Goal: Check status: Check status

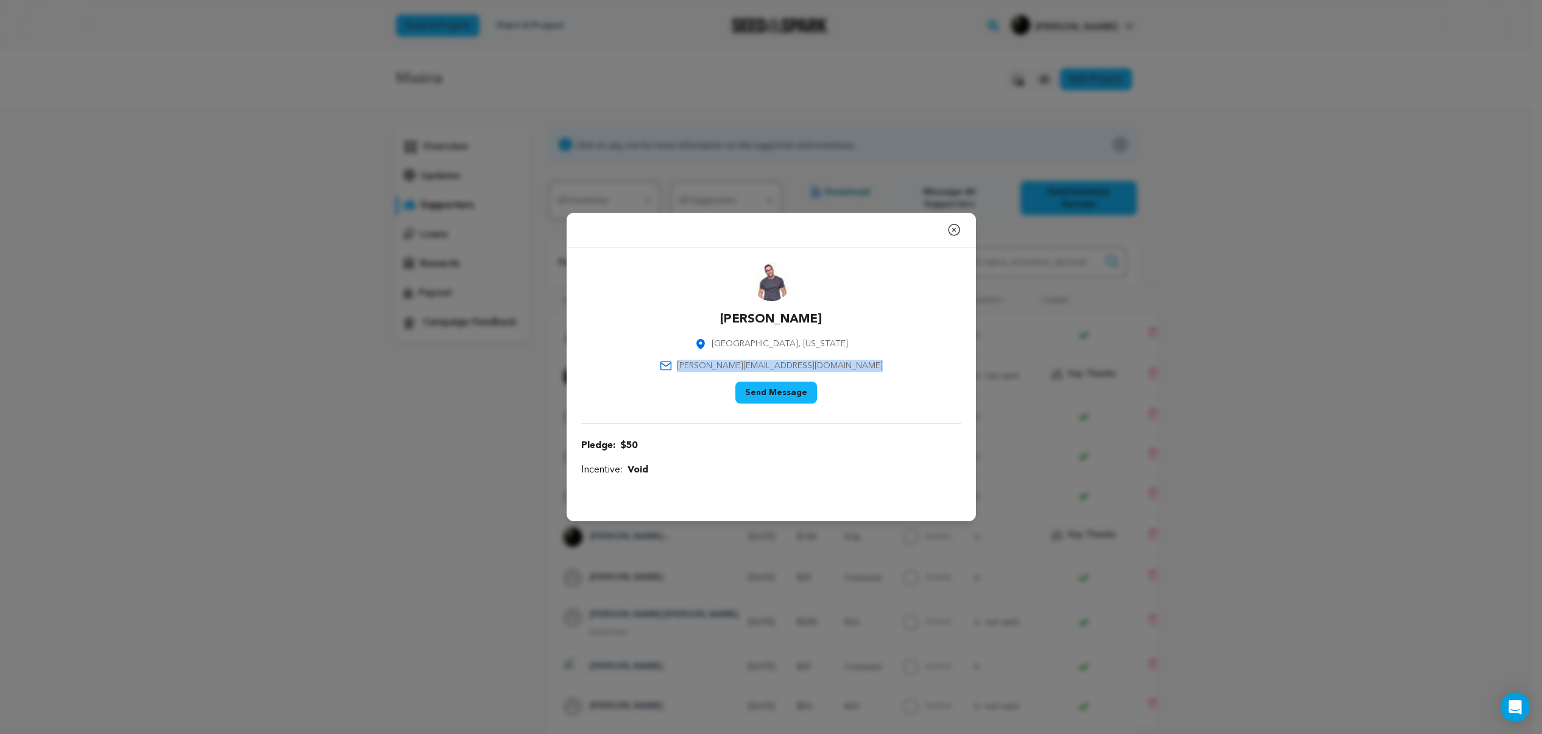
click at [954, 231] on icon "button" at bounding box center [954, 229] width 15 height 15
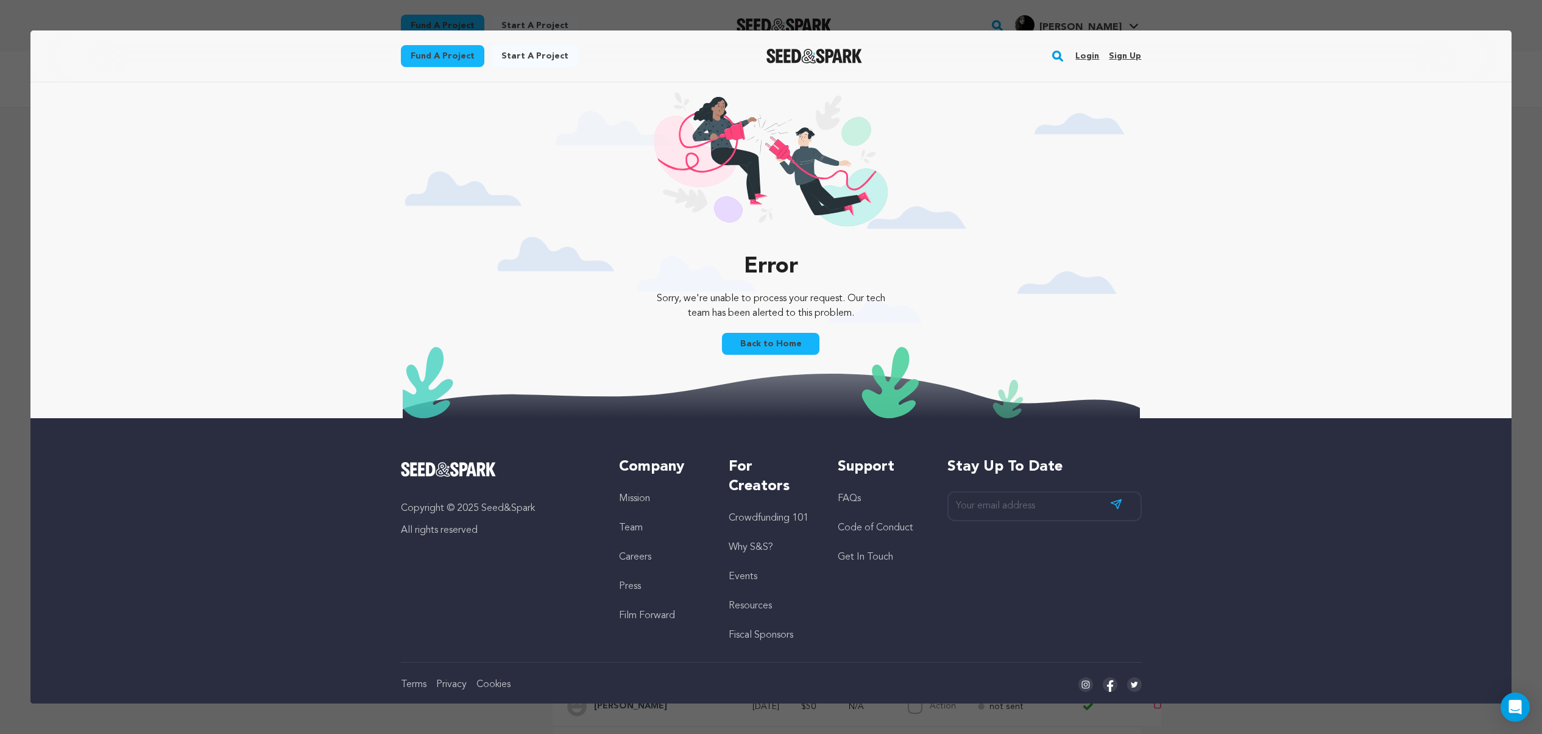
click at [1296, 313] on div "Error Sorry, we're unable to process your request. Our tech team has been alert…" at bounding box center [770, 250] width 1481 height 336
click at [1080, 55] on link "Login" at bounding box center [1088, 56] width 24 height 20
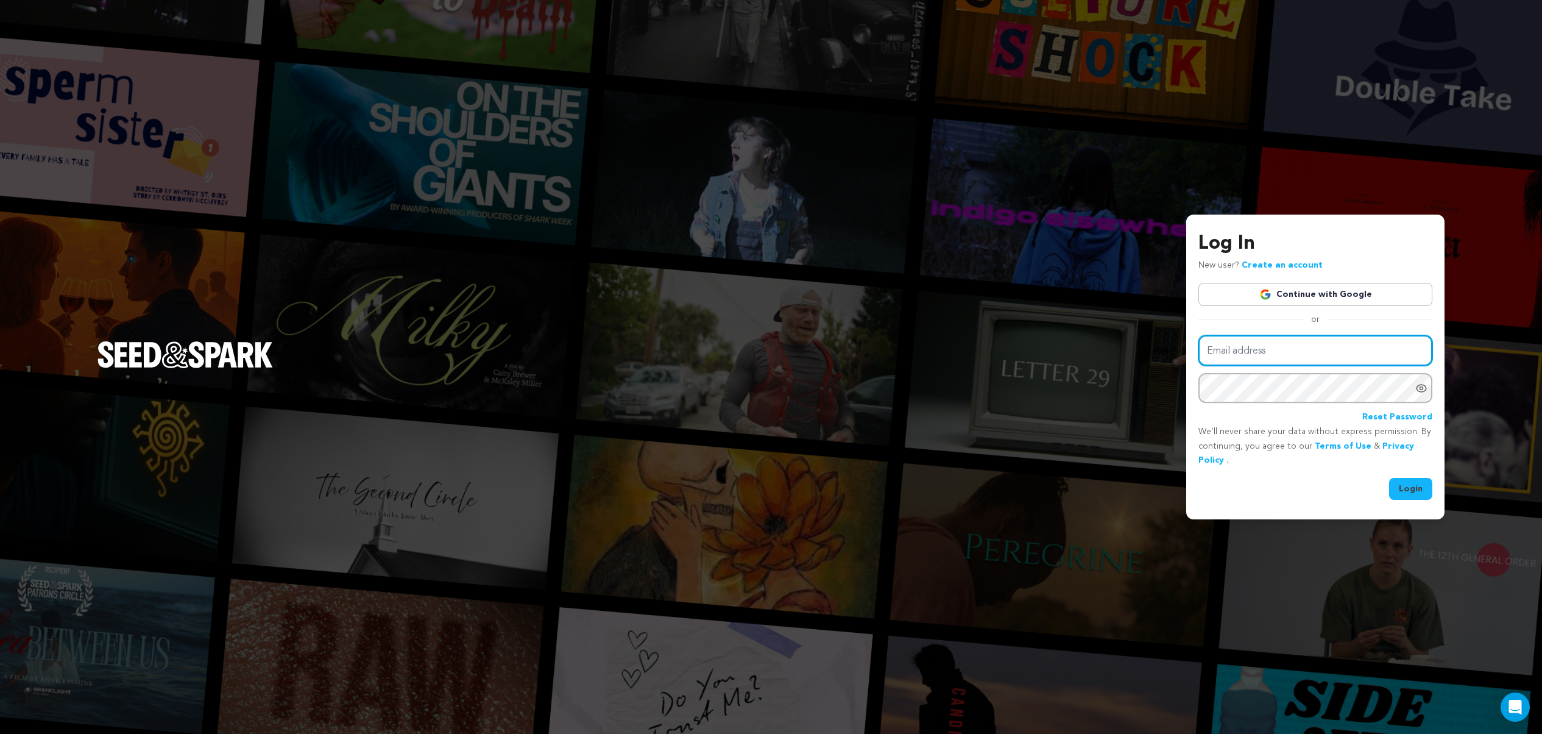
type input "milaknight@icloud.com"
click at [1407, 488] on button "Login" at bounding box center [1410, 489] width 43 height 22
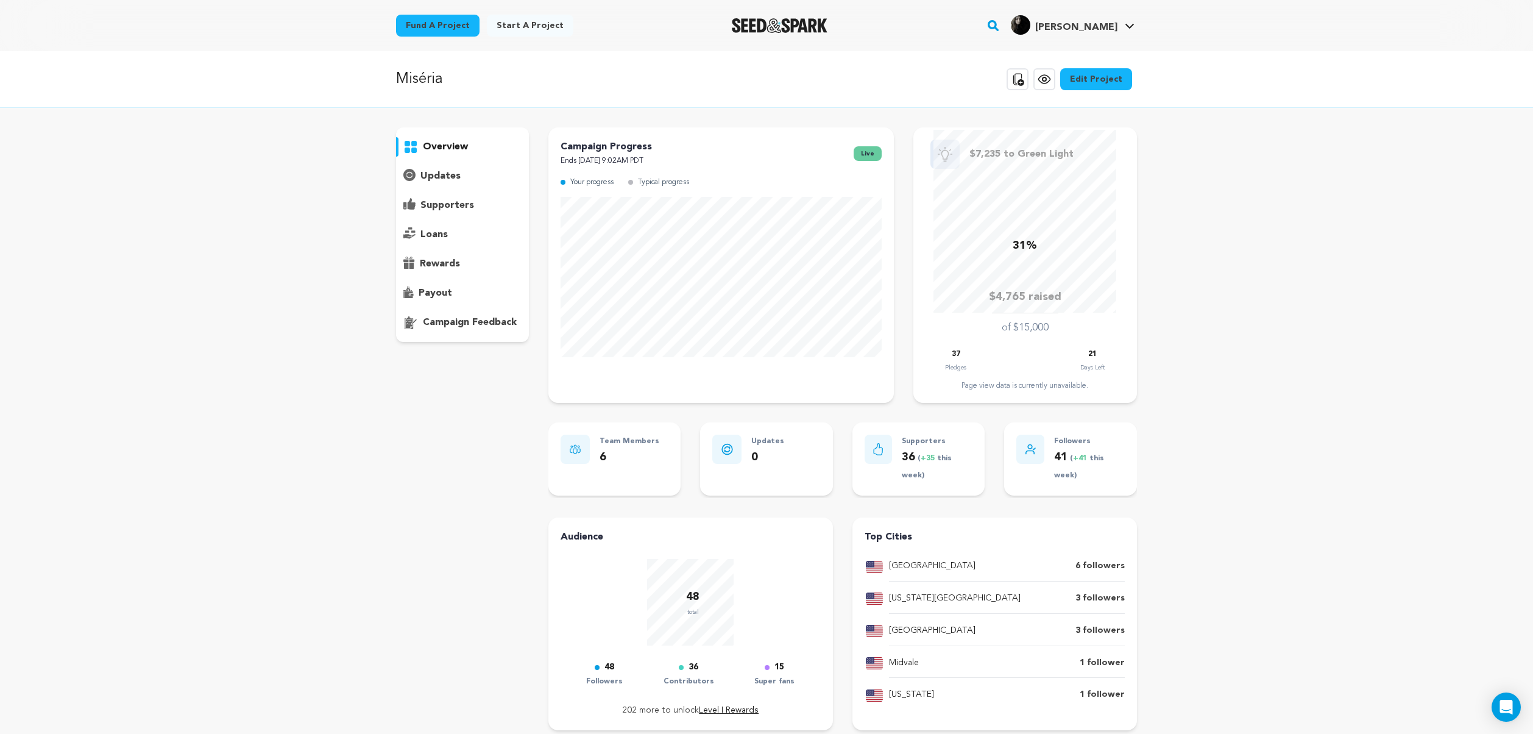
click at [431, 207] on p "supporters" at bounding box center [447, 205] width 54 height 15
